Goal: Task Accomplishment & Management: Use online tool/utility

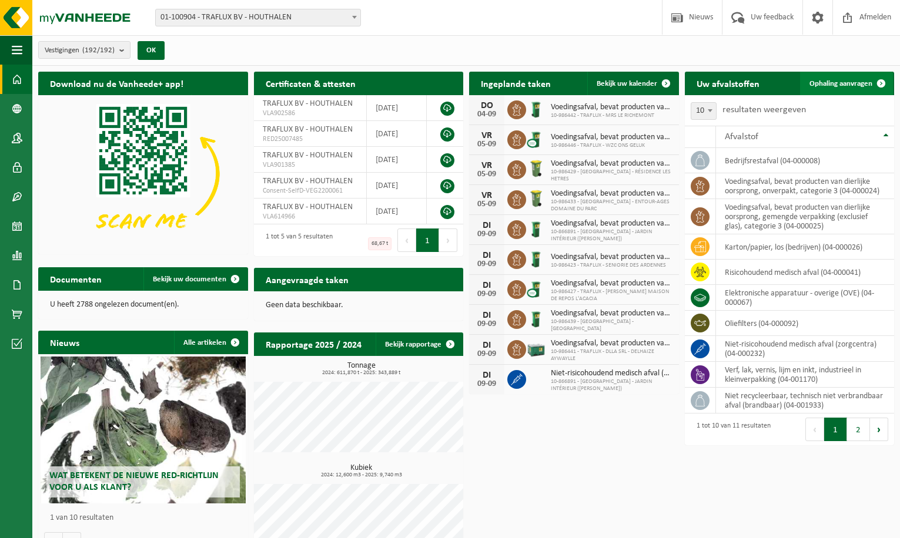
click at [826, 85] on span "Ophaling aanvragen" at bounding box center [840, 84] width 63 height 8
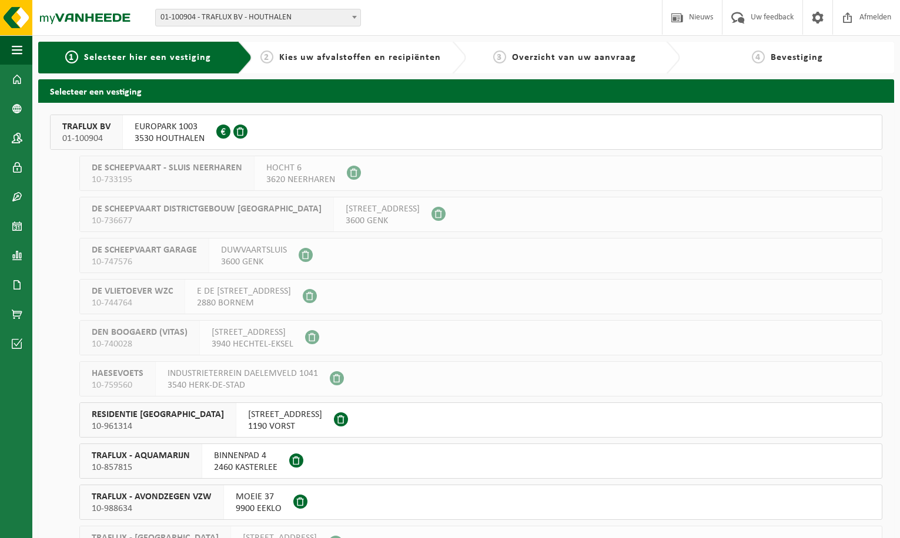
click at [71, 133] on span "01-100904" at bounding box center [86, 139] width 48 height 12
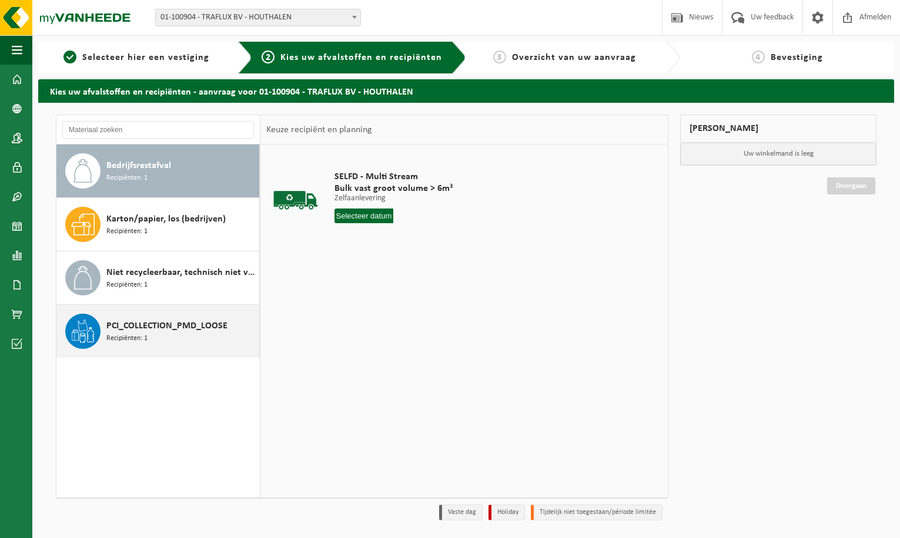
click at [153, 331] on span "PCI_COLLECTION_PMD_LOOSE" at bounding box center [166, 326] width 121 height 14
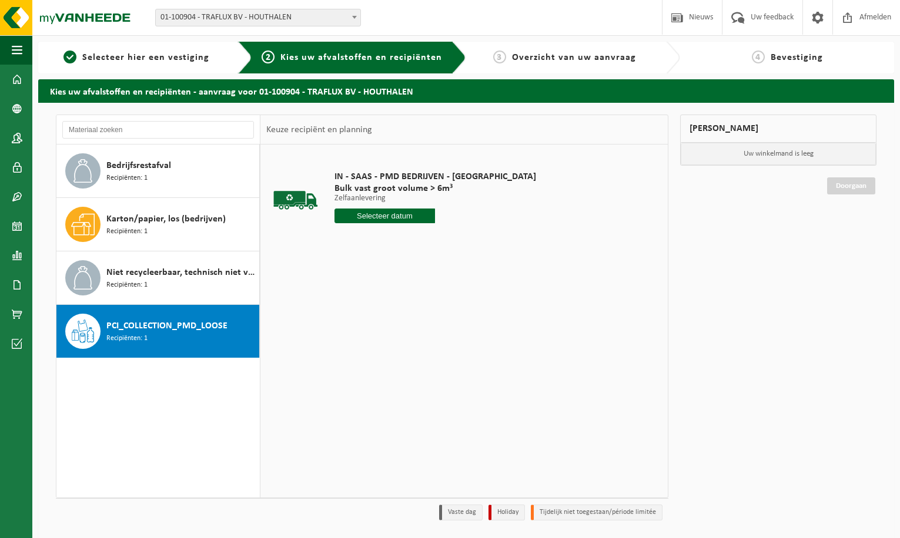
click at [368, 216] on input "text" at bounding box center [384, 216] width 101 height 15
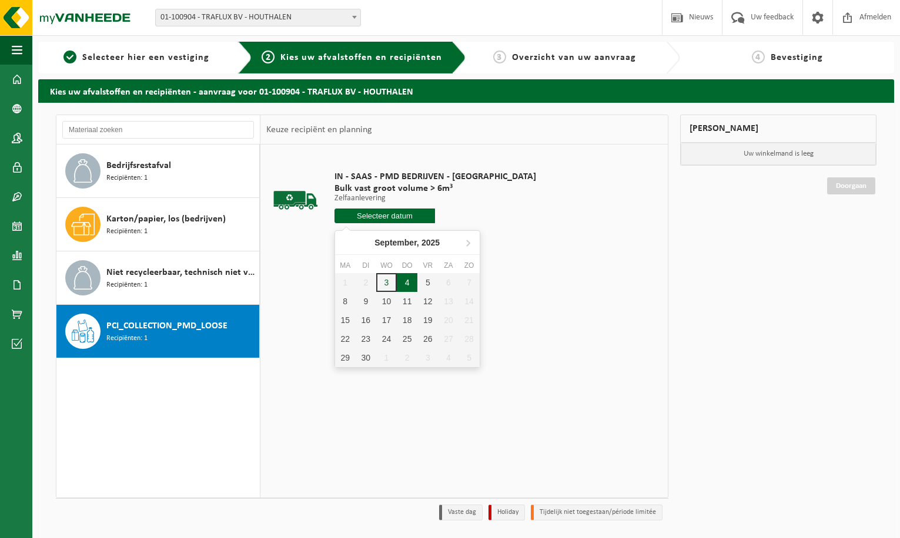
click at [407, 285] on div "4" at bounding box center [407, 282] width 21 height 19
type input "Van 2025-09-04"
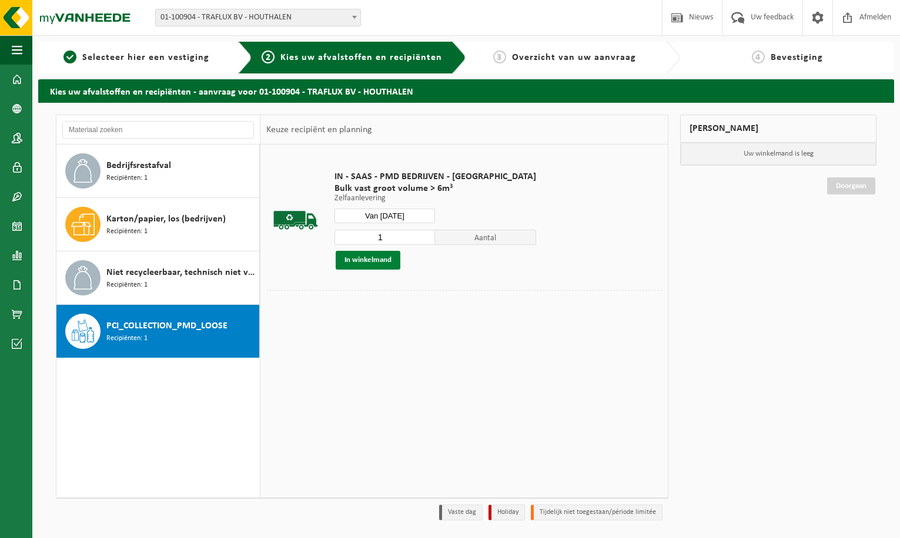
click at [371, 263] on button "In winkelmand" at bounding box center [368, 260] width 65 height 19
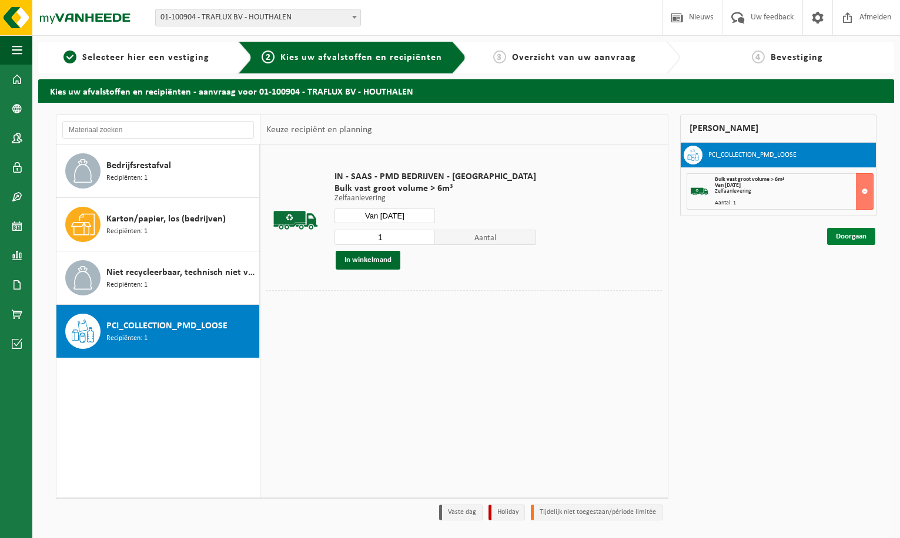
click at [846, 237] on link "Doorgaan" at bounding box center [851, 236] width 48 height 17
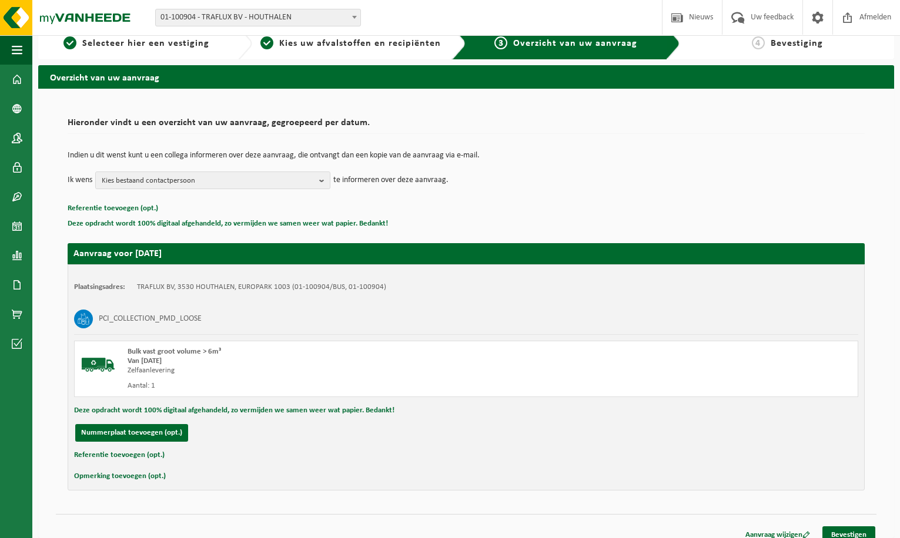
scroll to position [26, 0]
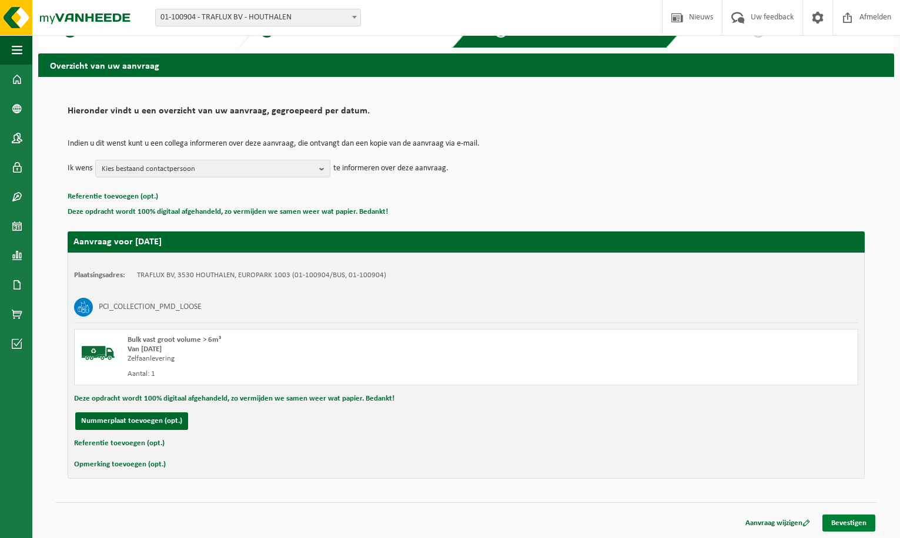
click at [847, 517] on link "Bevestigen" at bounding box center [848, 523] width 53 height 17
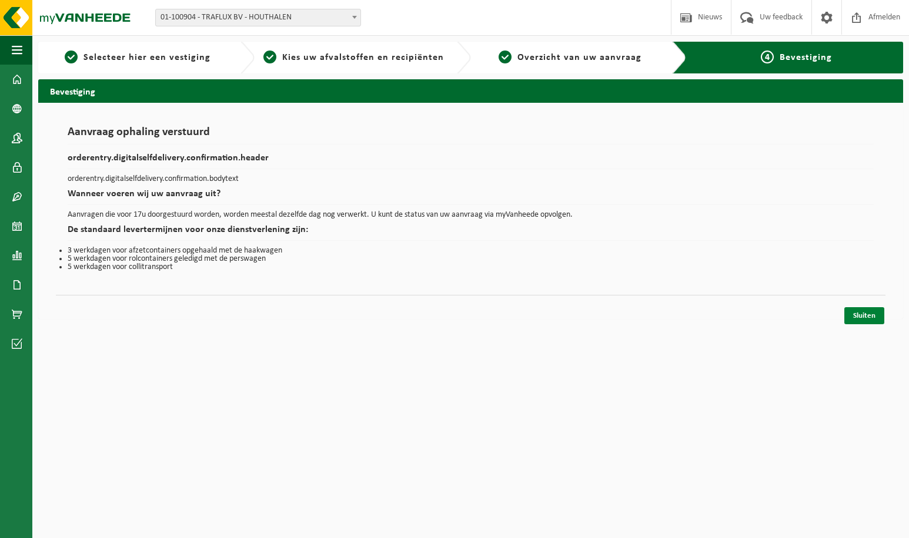
click at [864, 313] on link "Sluiten" at bounding box center [864, 315] width 40 height 17
